Goal: Task Accomplishment & Management: Manage account settings

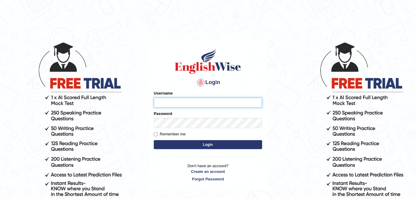
type input "Shail024"
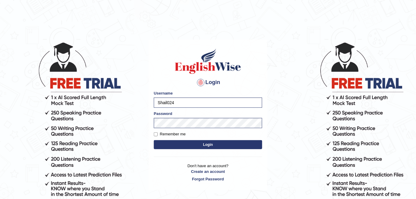
drag, startPoint x: 181, startPoint y: 105, endPoint x: 151, endPoint y: 103, distance: 30.4
click at [151, 103] on div "Login Please fix the following errors: Username Shail024 Password Remember me L…" at bounding box center [208, 115] width 118 height 151
click at [189, 147] on button "Login" at bounding box center [208, 144] width 108 height 9
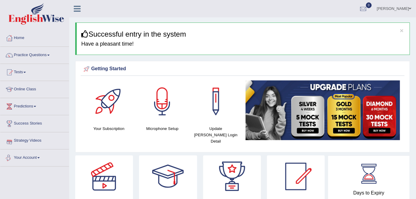
click at [34, 157] on link "Your Account" at bounding box center [34, 157] width 69 height 15
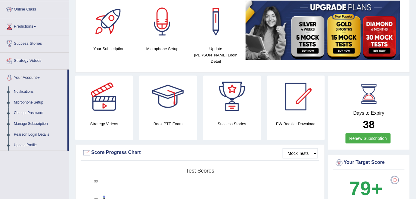
scroll to position [82, 0]
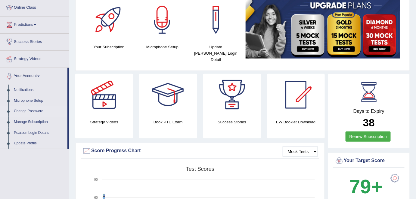
click at [32, 113] on link "Change Password" at bounding box center [39, 111] width 56 height 11
